Goal: Task Accomplishment & Management: Use online tool/utility

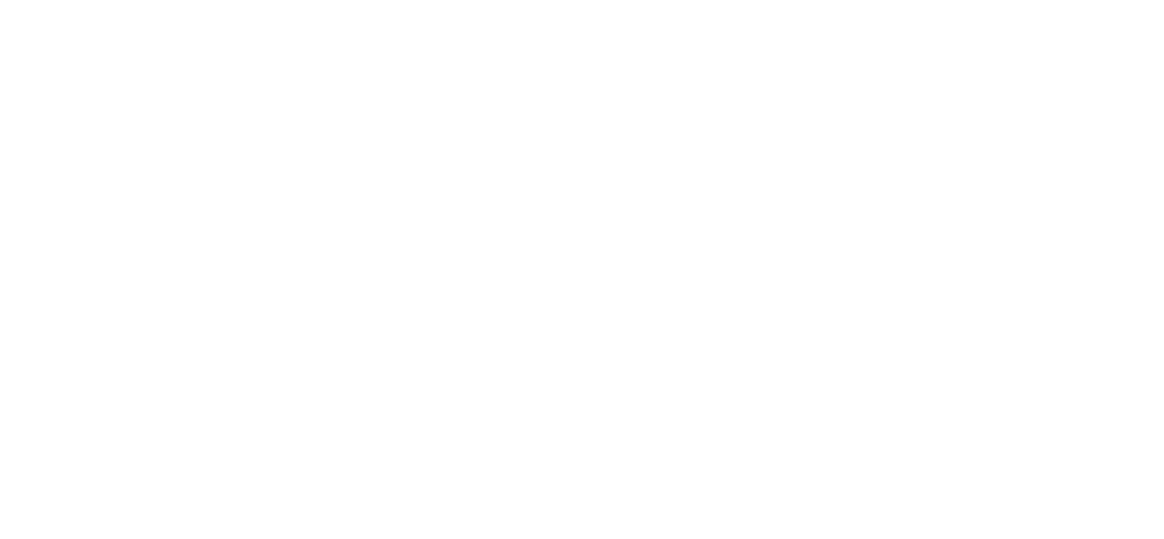
select select "*"
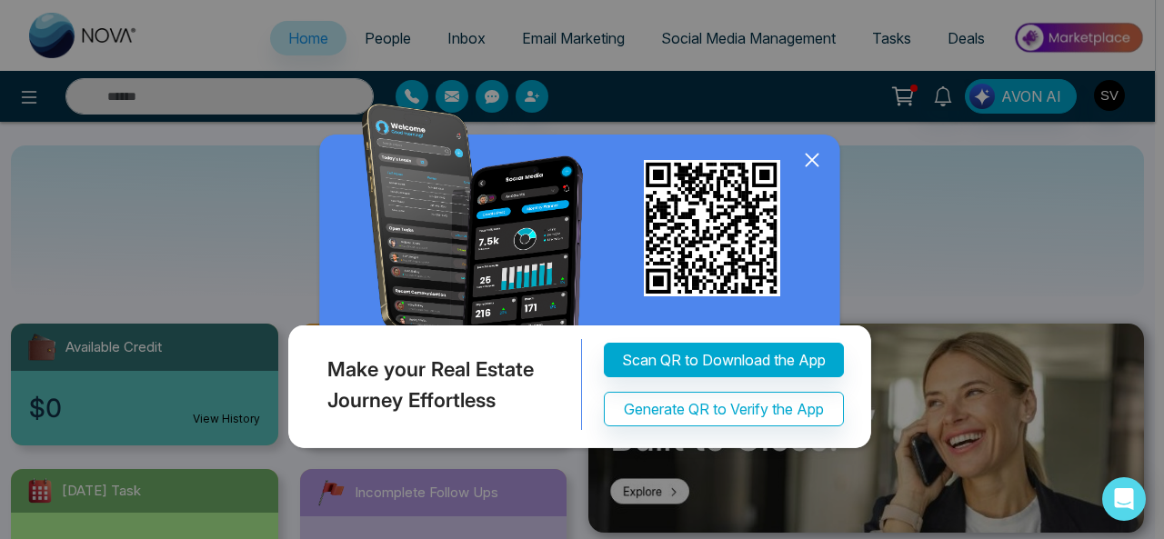
click at [815, 153] on icon at bounding box center [811, 159] width 27 height 27
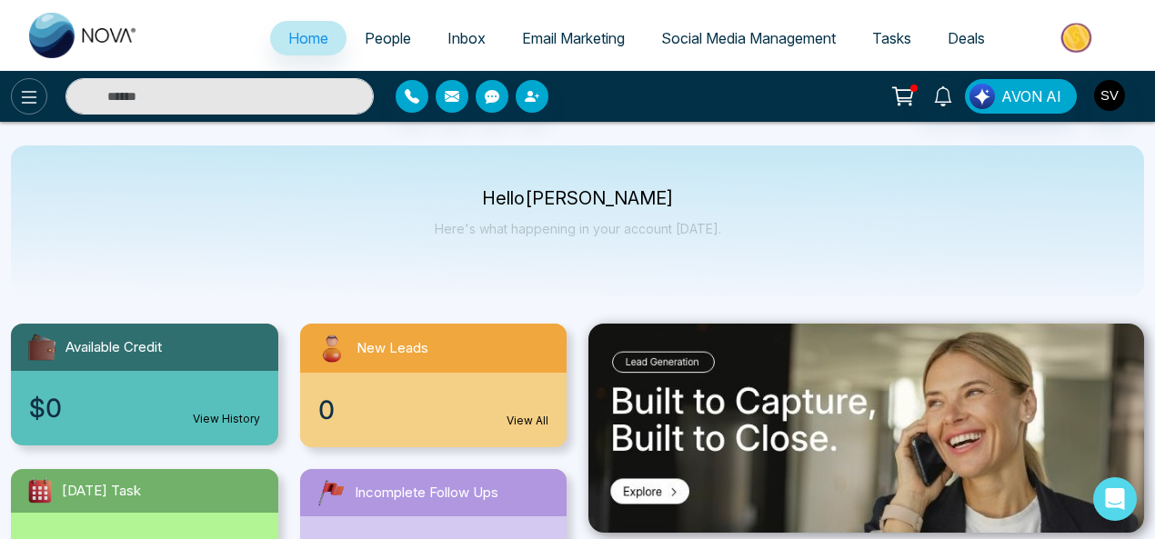
click at [34, 91] on icon at bounding box center [29, 97] width 15 height 13
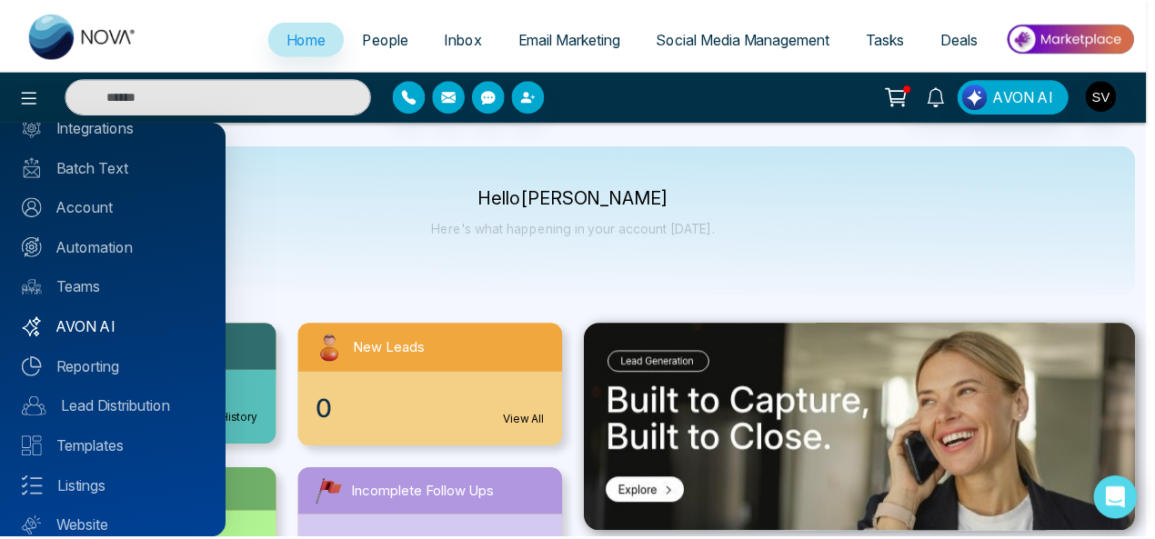
scroll to position [127, 0]
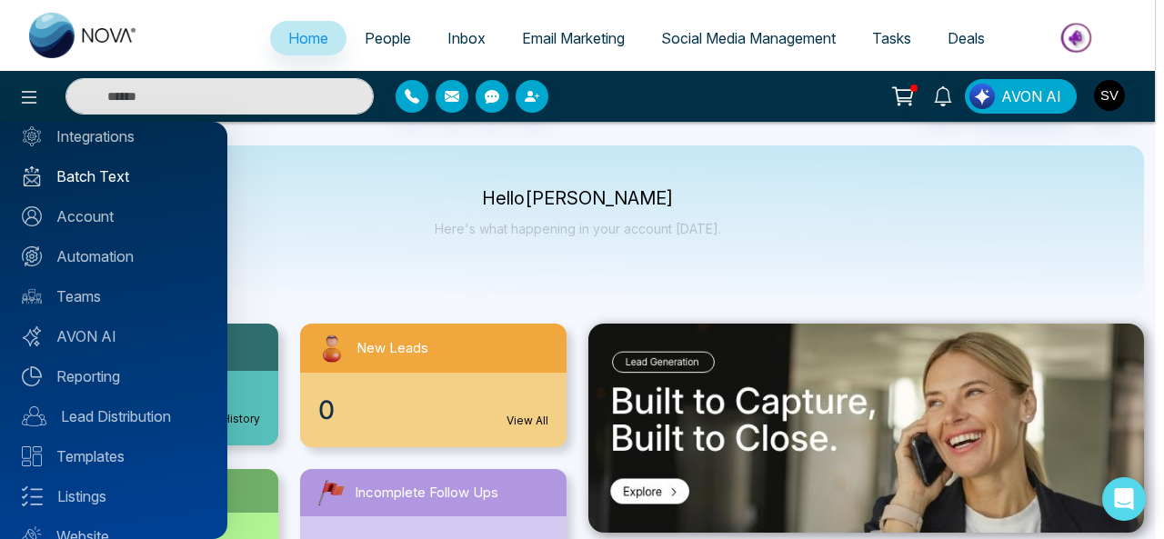
click at [89, 170] on link "Batch Text" at bounding box center [114, 177] width 184 height 22
